Goal: Task Accomplishment & Management: Use online tool/utility

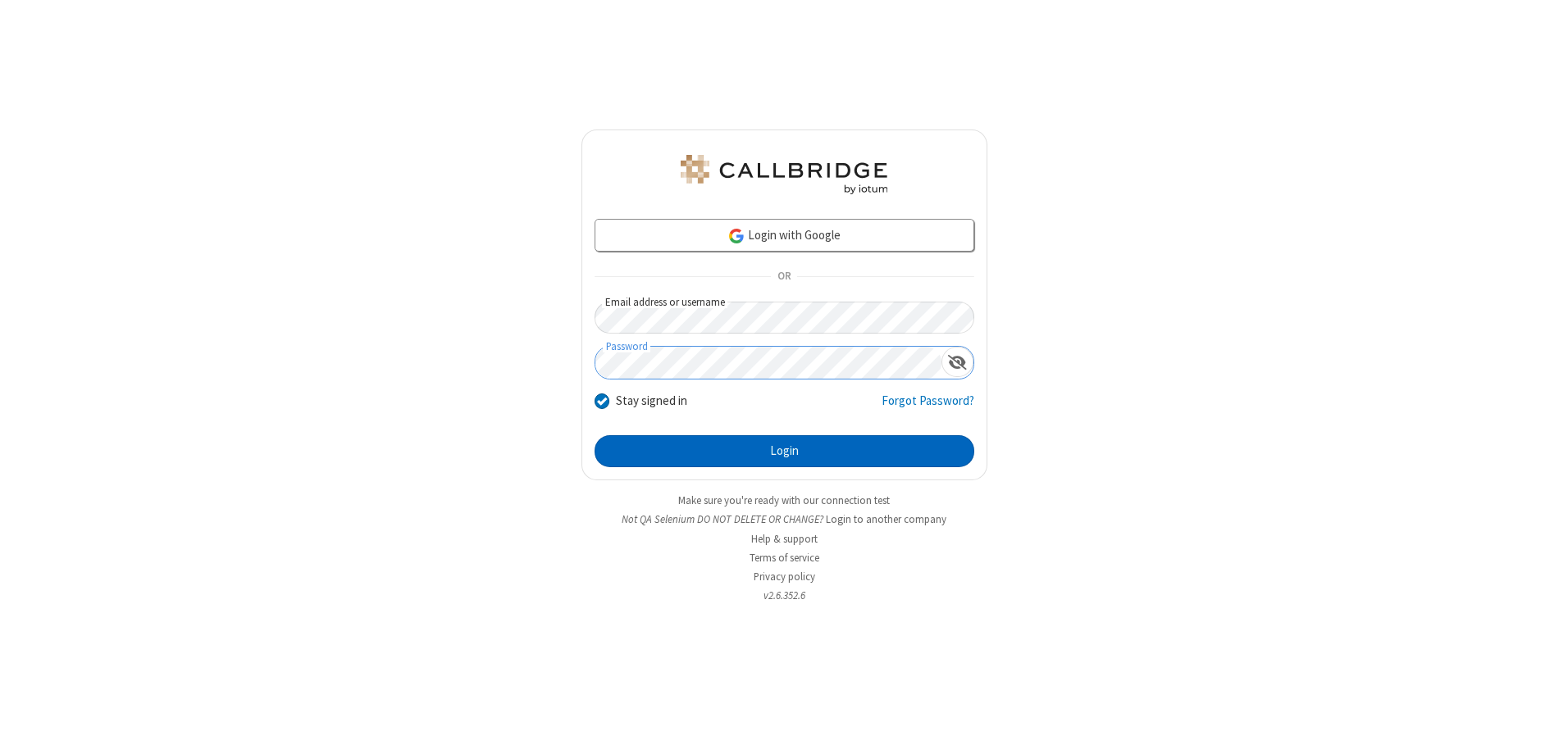
click at [784, 451] on button "Login" at bounding box center [784, 451] width 380 height 33
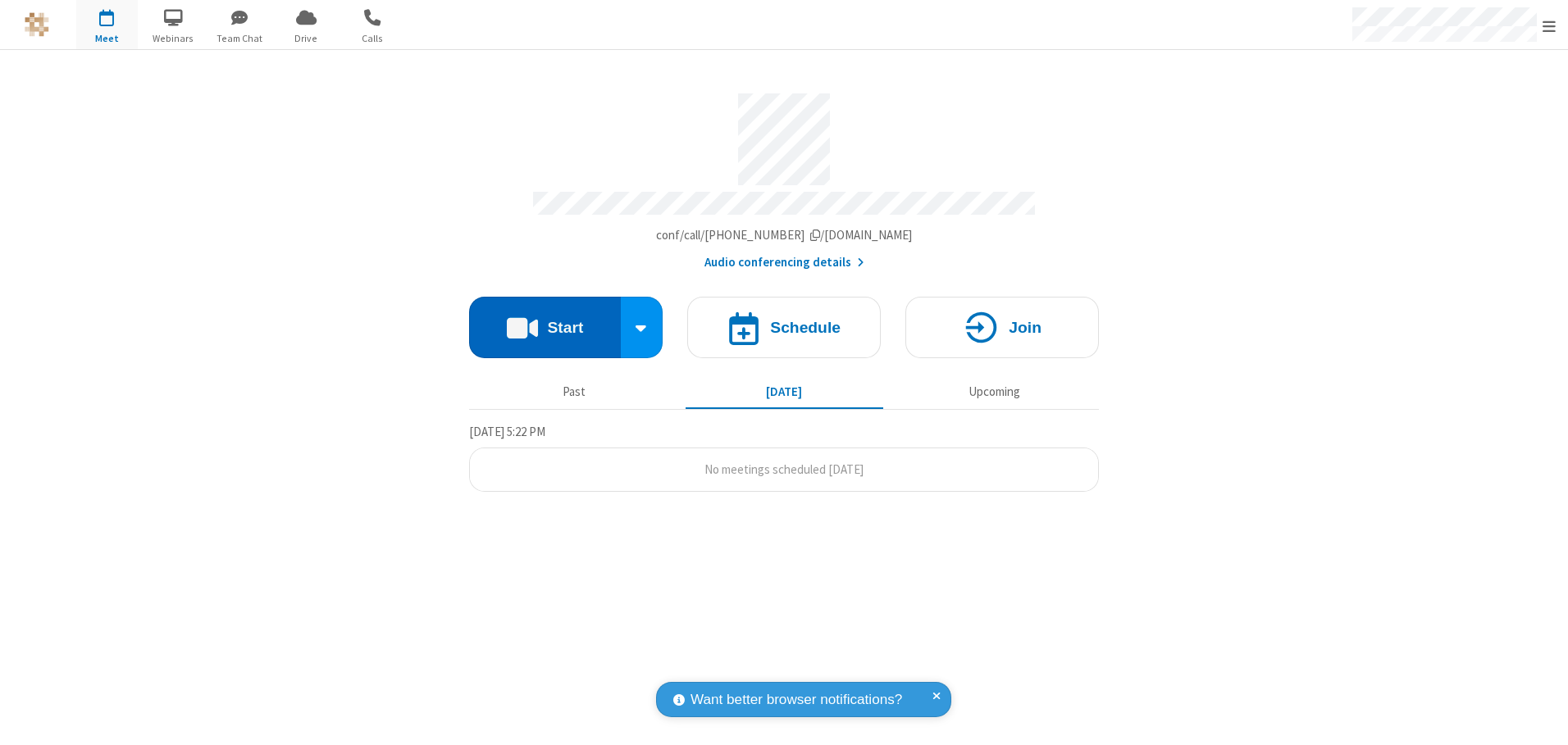
click at [545, 321] on button "Start" at bounding box center [545, 327] width 152 height 62
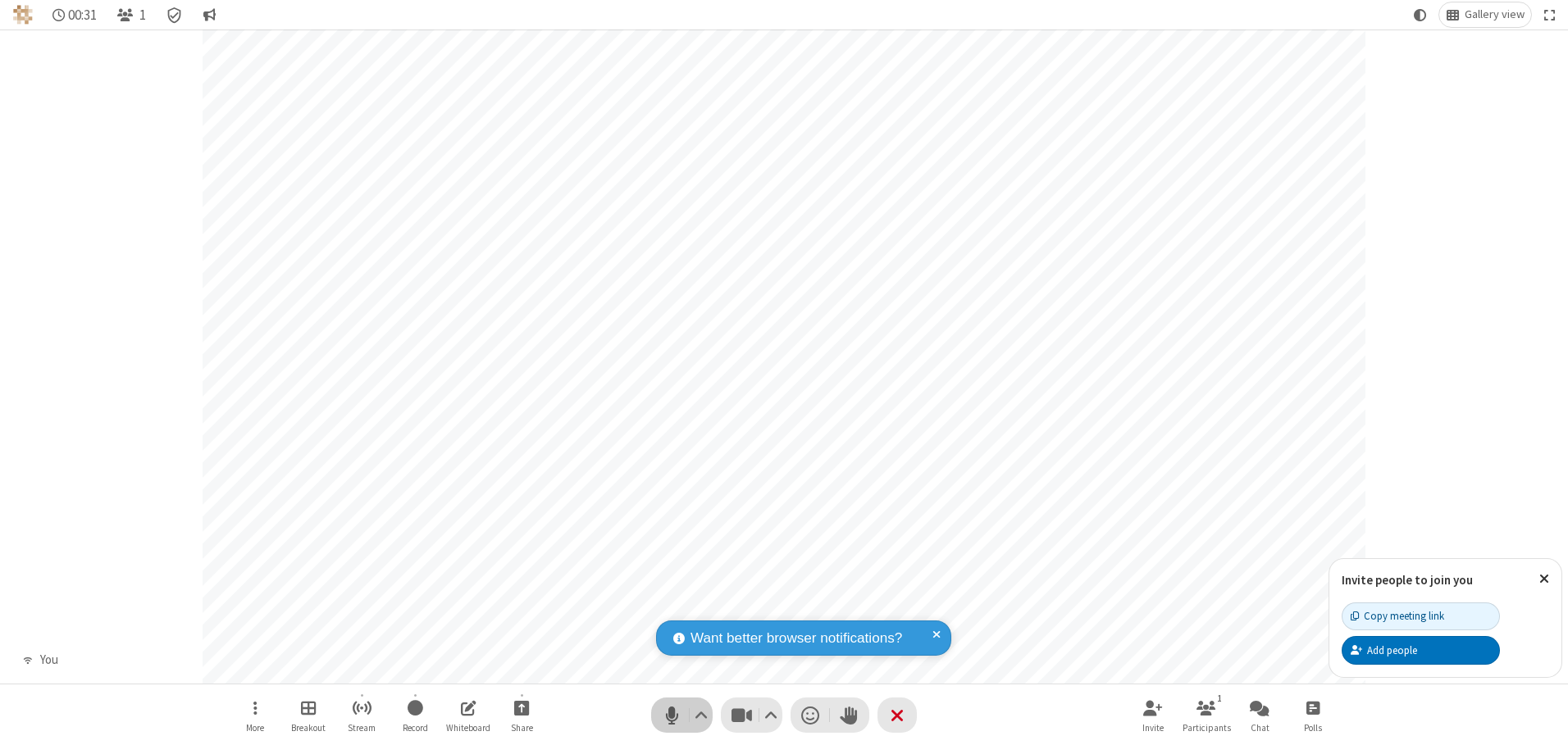
click at [672, 715] on span "Mute (Alt+A)" at bounding box center [672, 715] width 25 height 24
click at [672, 715] on span "Unmute (Alt+A)" at bounding box center [672, 715] width 25 height 24
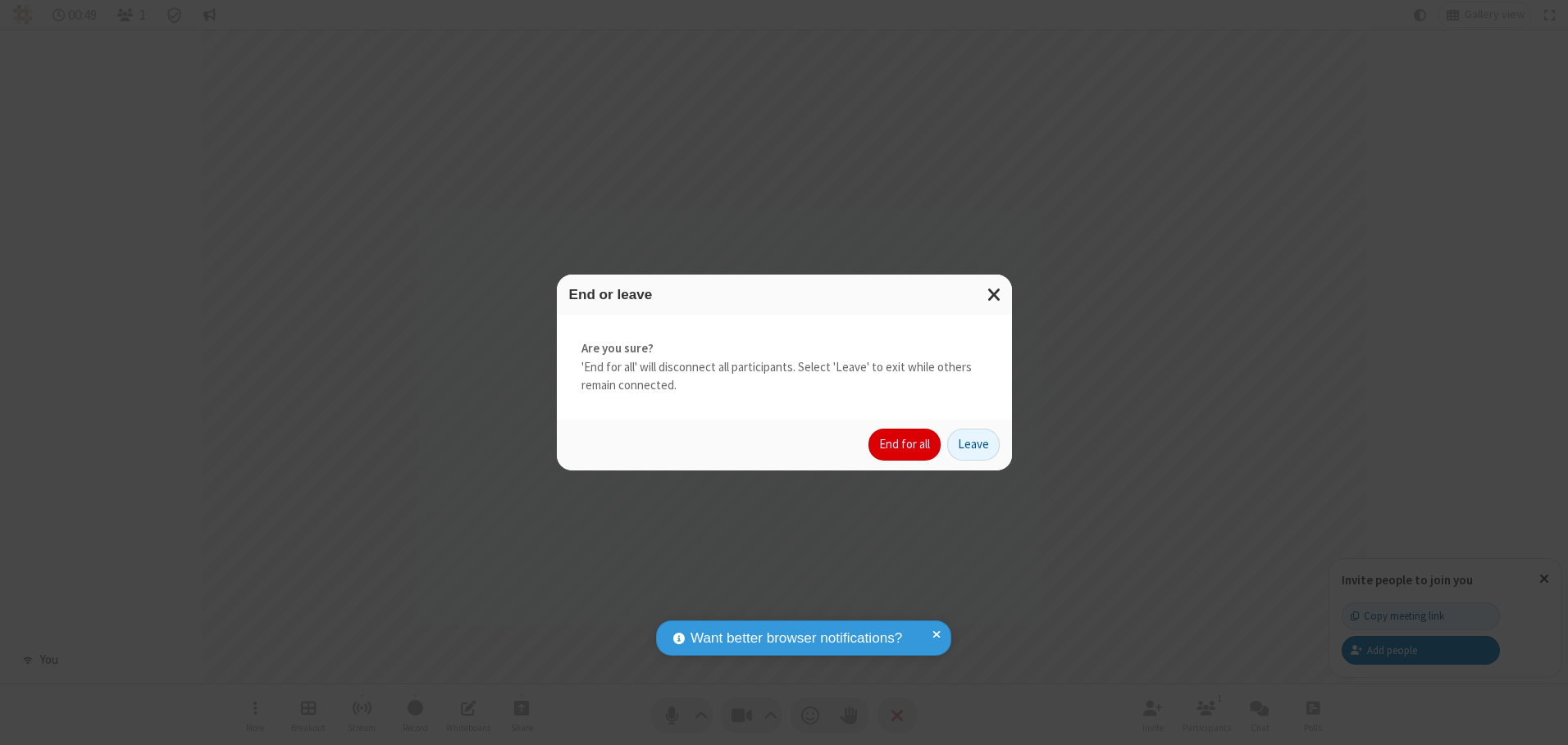
click at [905, 444] on button "End for all" at bounding box center [905, 445] width 72 height 33
